Goal: Task Accomplishment & Management: Manage account settings

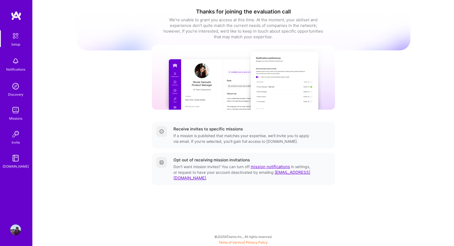
click at [20, 109] on img at bounding box center [15, 110] width 11 height 11
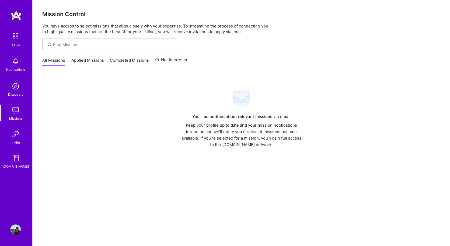
click at [76, 58] on link "Applied Missions" at bounding box center [87, 61] width 33 height 9
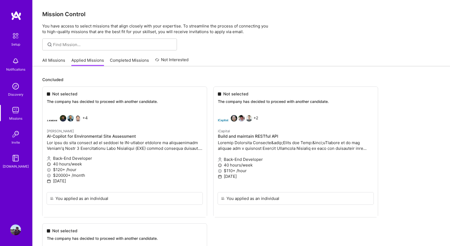
click at [136, 58] on link "Completed Missions" at bounding box center [129, 61] width 39 height 9
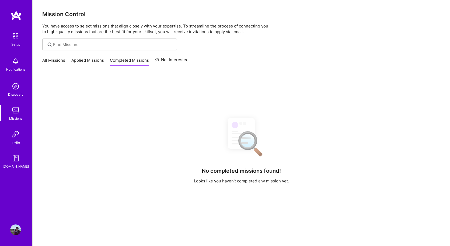
click at [169, 59] on link "Not Interested" at bounding box center [172, 62] width 34 height 10
click at [245, 47] on div at bounding box center [242, 45] width 418 height 12
